Goal: Understand site structure: Understand site structure

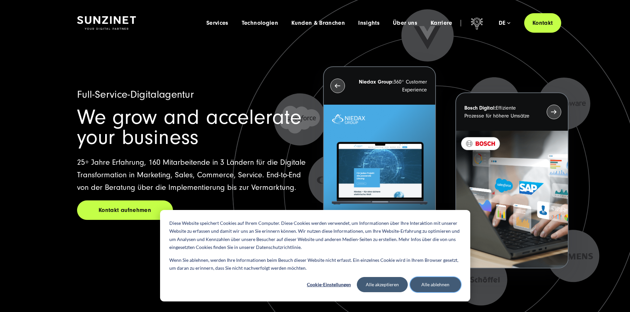
click at [441, 282] on button "Alle ablehnen" at bounding box center [435, 284] width 51 height 15
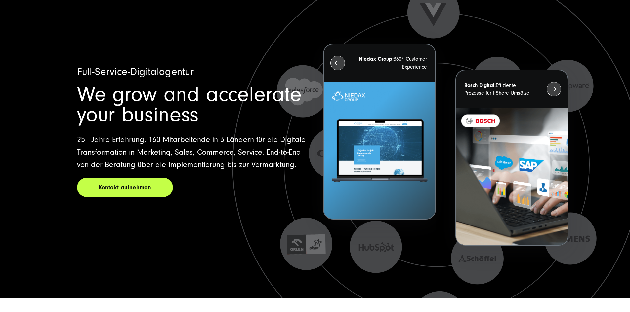
scroll to position [99, 0]
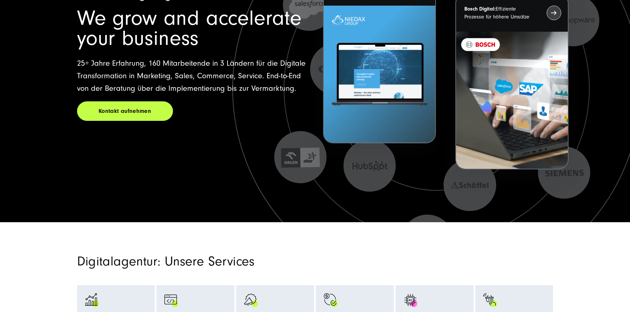
drag, startPoint x: 96, startPoint y: 98, endPoint x: 280, endPoint y: 133, distance: 186.7
click at [280, 133] on div "Full-Service-Digitalagentur We grow and accelerate your business 25+ Jahre Erfa…" at bounding box center [315, 84] width 502 height 276
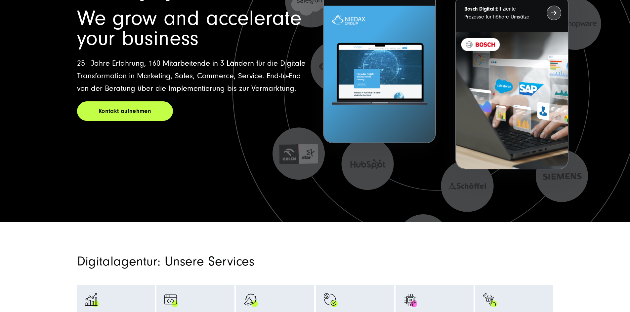
click at [282, 95] on p "25+ Jahre Erfahrung, 160 Mitarbeitende in 3 Ländern für die Digitale Transforma…" at bounding box center [192, 76] width 230 height 38
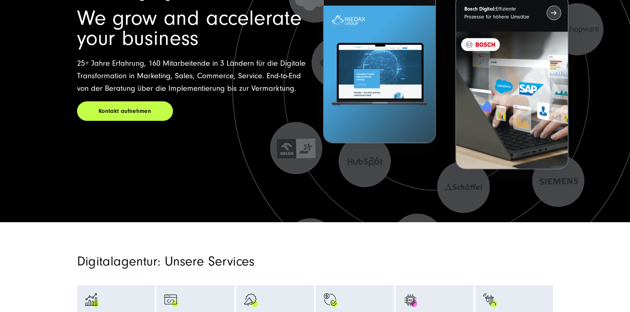
drag, startPoint x: 282, startPoint y: 126, endPoint x: 204, endPoint y: 98, distance: 83.0
click at [204, 95] on p "25+ Jahre Erfahrung, 160 Mitarbeitende in 3 Ländern für die Digitale Transforma…" at bounding box center [192, 76] width 230 height 38
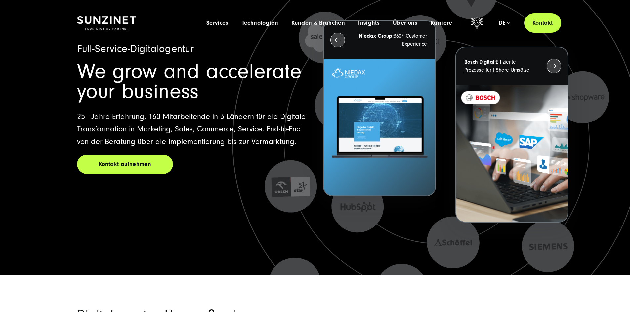
scroll to position [0, 0]
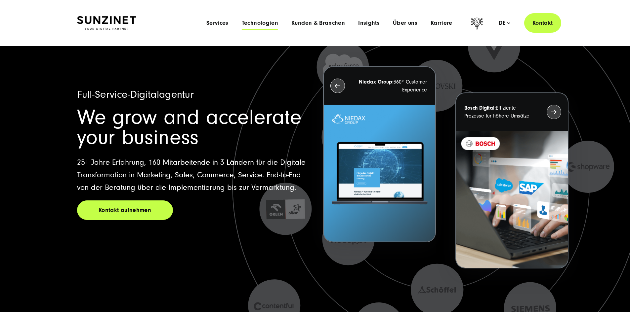
click at [246, 21] on span "Technologien" at bounding box center [260, 23] width 36 height 7
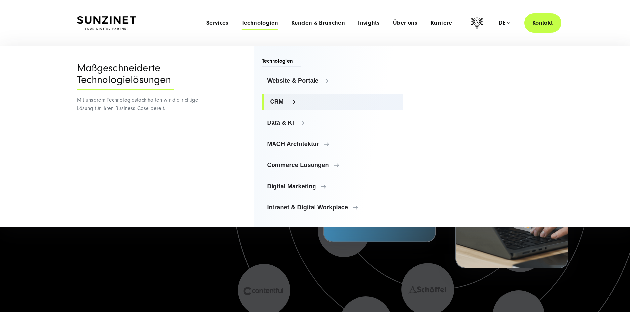
click at [278, 102] on span "CRM" at bounding box center [334, 101] width 128 height 7
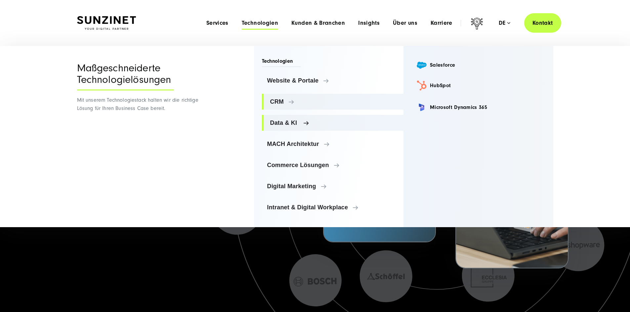
click at [301, 126] on span "Data & KI" at bounding box center [334, 123] width 128 height 7
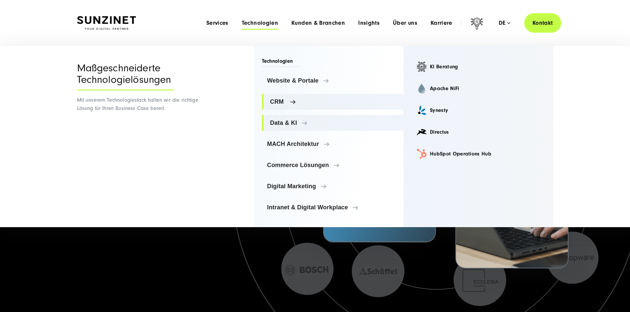
click at [328, 103] on span "CRM" at bounding box center [334, 101] width 128 height 7
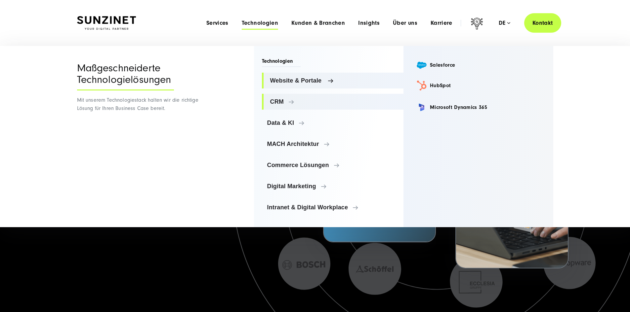
click at [339, 82] on span "Website & Portale" at bounding box center [334, 80] width 128 height 7
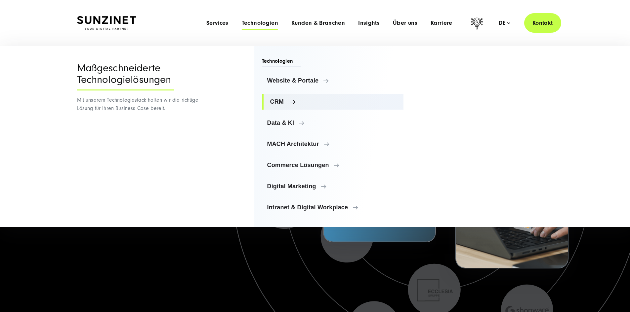
click at [301, 101] on span "CRM" at bounding box center [334, 101] width 128 height 7
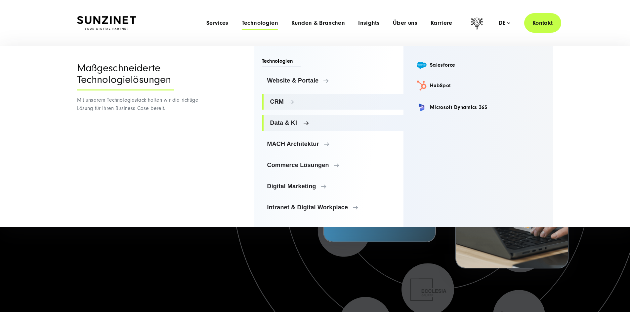
click at [329, 122] on span "Data & KI" at bounding box center [334, 123] width 128 height 7
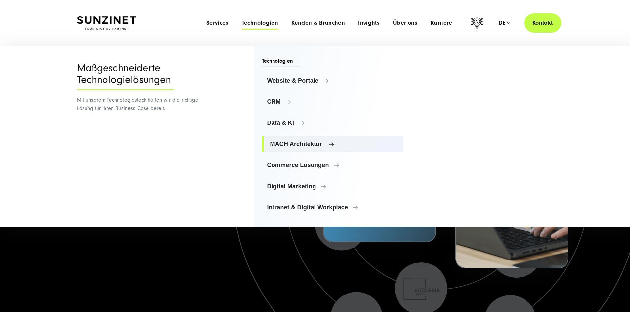
click at [351, 141] on span "MACH Architektur" at bounding box center [334, 144] width 128 height 7
